Goal: Transaction & Acquisition: Purchase product/service

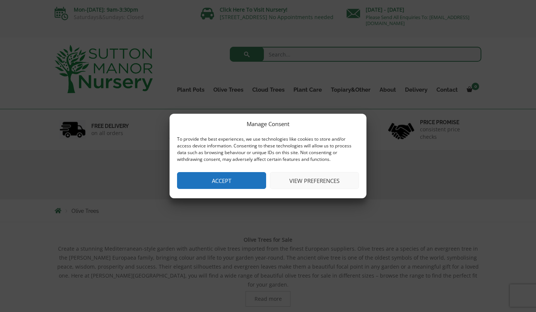
click at [221, 180] on button "Accept" at bounding box center [221, 180] width 89 height 17
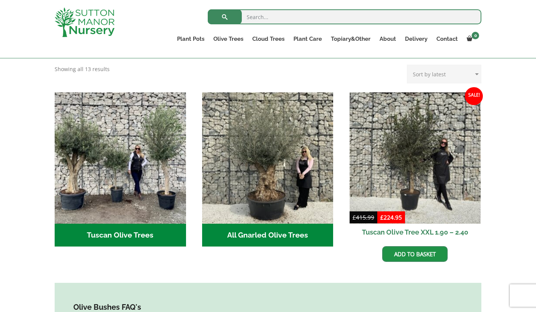
scroll to position [243, 0]
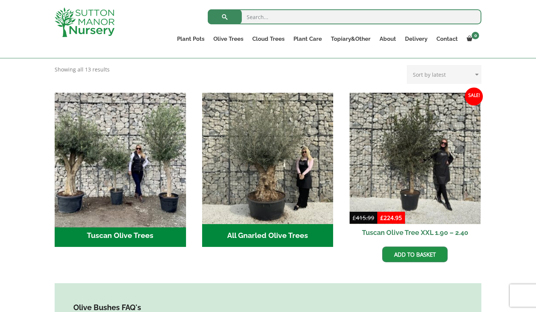
click at [131, 162] on img "Visit product category Tuscan Olive Trees" at bounding box center [120, 158] width 138 height 138
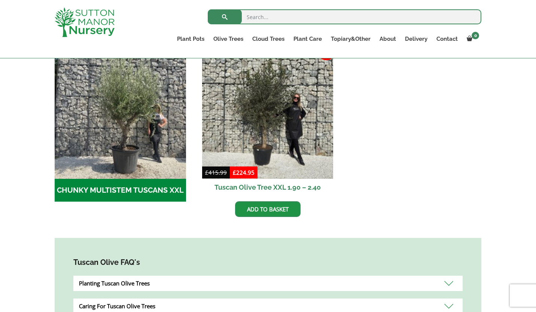
scroll to position [241, 0]
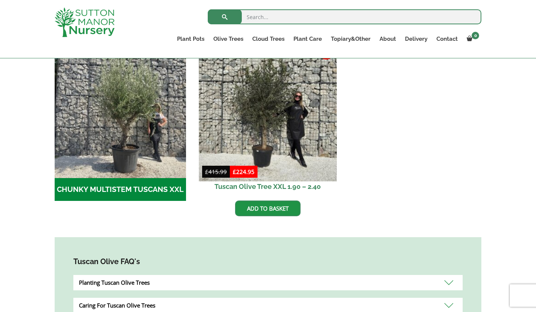
click at [264, 172] on img at bounding box center [268, 112] width 138 height 138
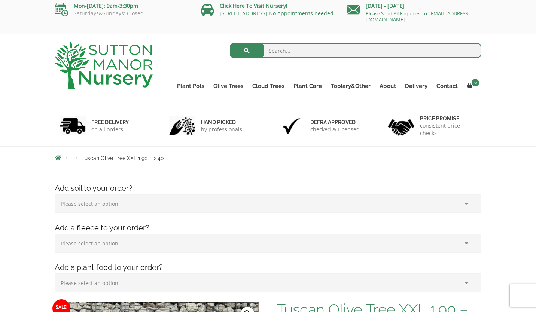
scroll to position [7, 0]
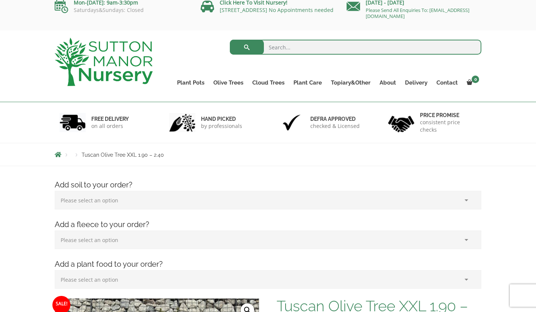
click at [245, 200] on select "Please select an option (x1) 75L Bag (£34.99) (x2) 75L Bag (£69.98) (x3) 75L Ba…" at bounding box center [268, 200] width 426 height 19
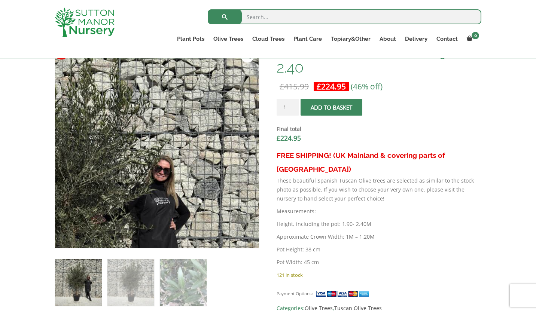
scroll to position [248, 0]
